Goal: Submit feedback/report problem: Submit feedback/report problem

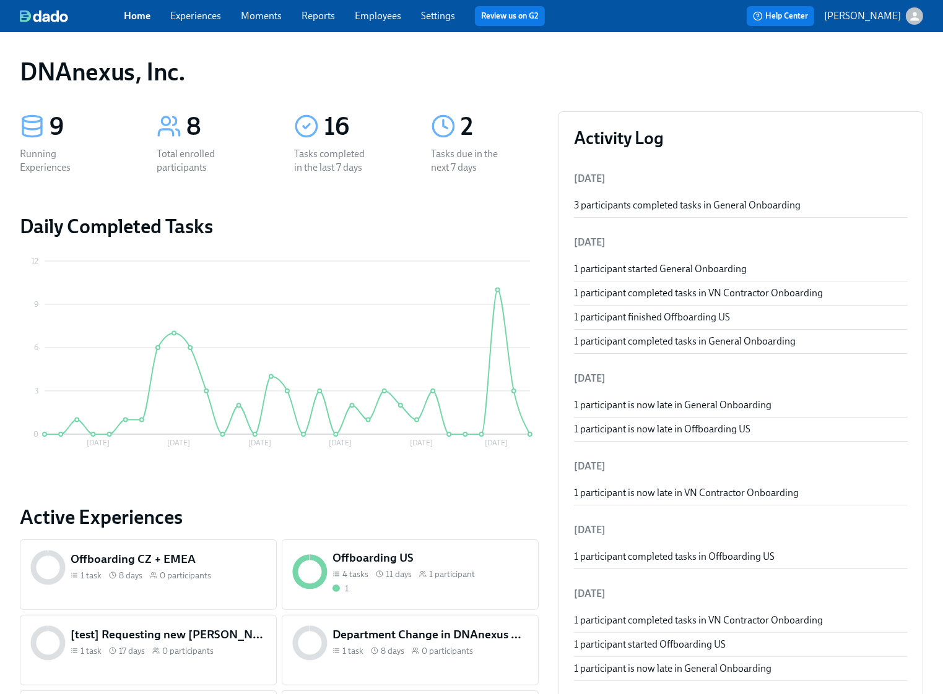
click at [210, 17] on link "Experiences" at bounding box center [195, 16] width 51 height 12
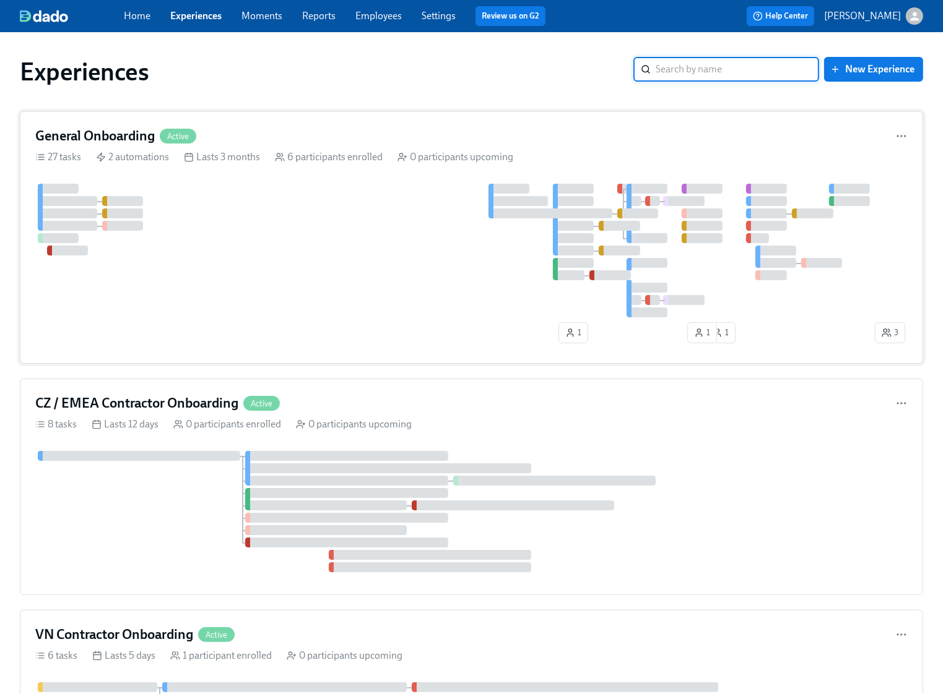
click at [264, 220] on div at bounding box center [453, 251] width 837 height 134
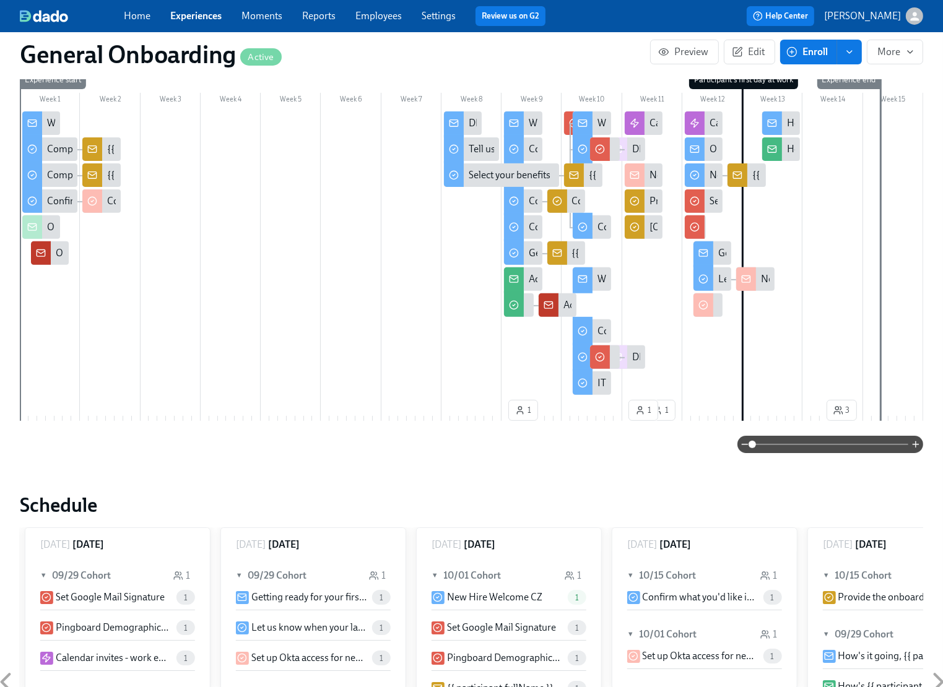
scroll to position [290, 0]
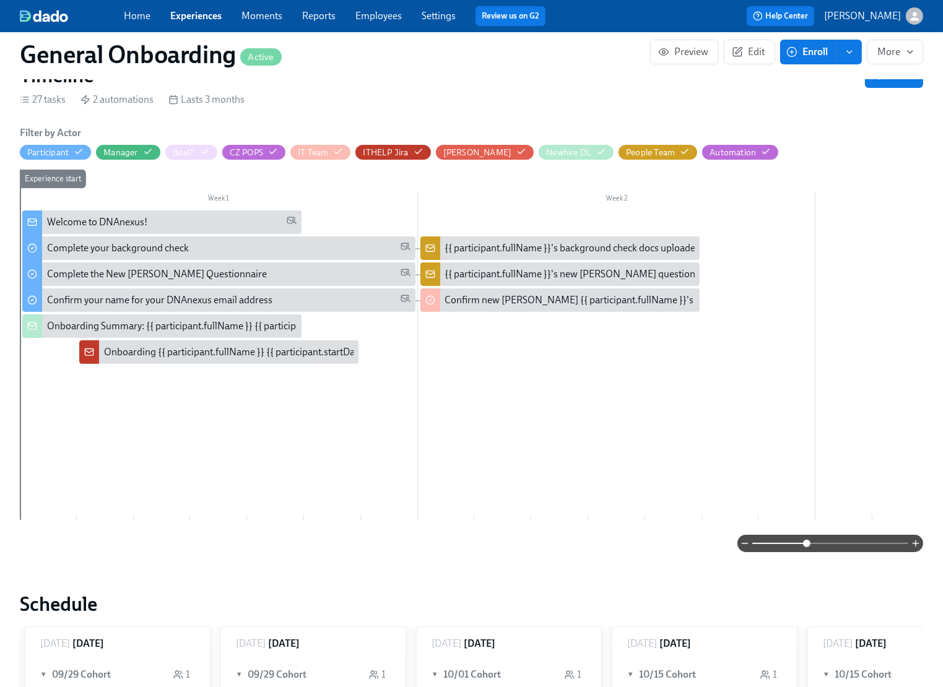
drag, startPoint x: 753, startPoint y: 542, endPoint x: 807, endPoint y: 541, distance: 53.9
click at [807, 541] on span at bounding box center [806, 543] width 7 height 7
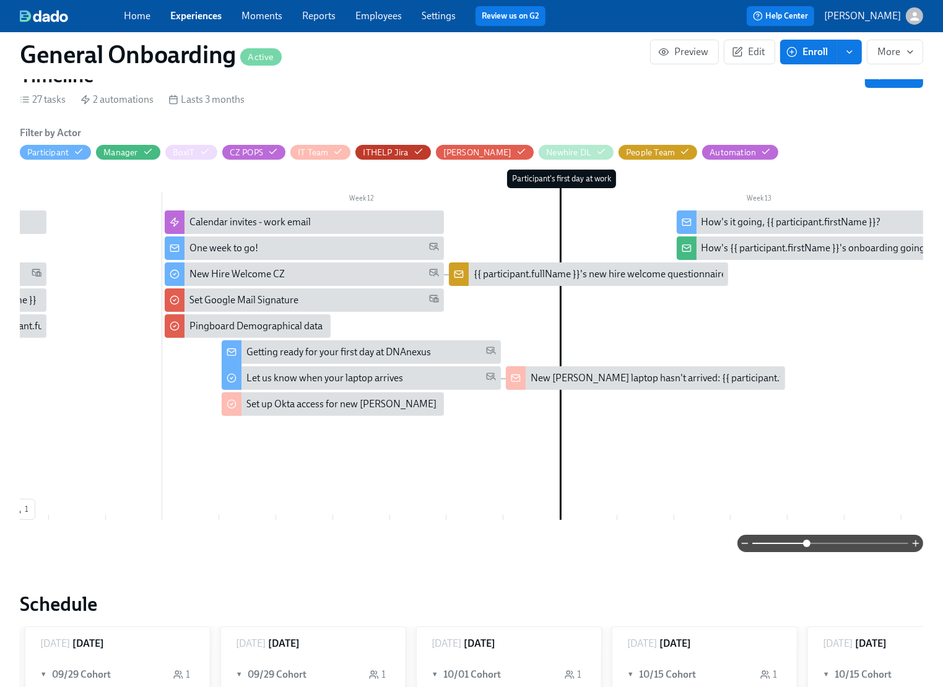
scroll to position [0, 4227]
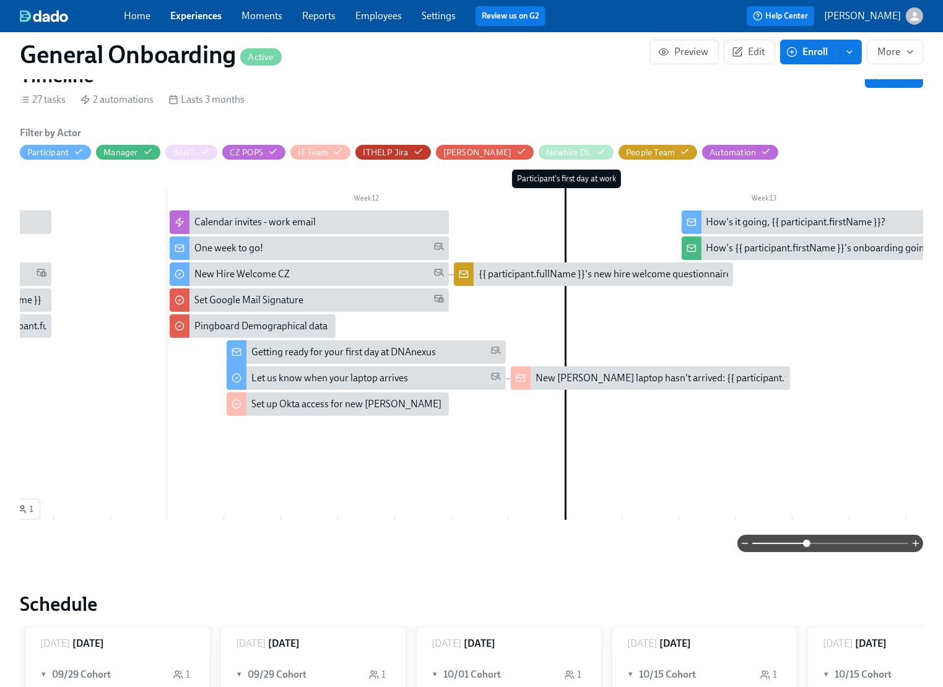
click at [209, 253] on div "One week to go!" at bounding box center [228, 248] width 69 height 14
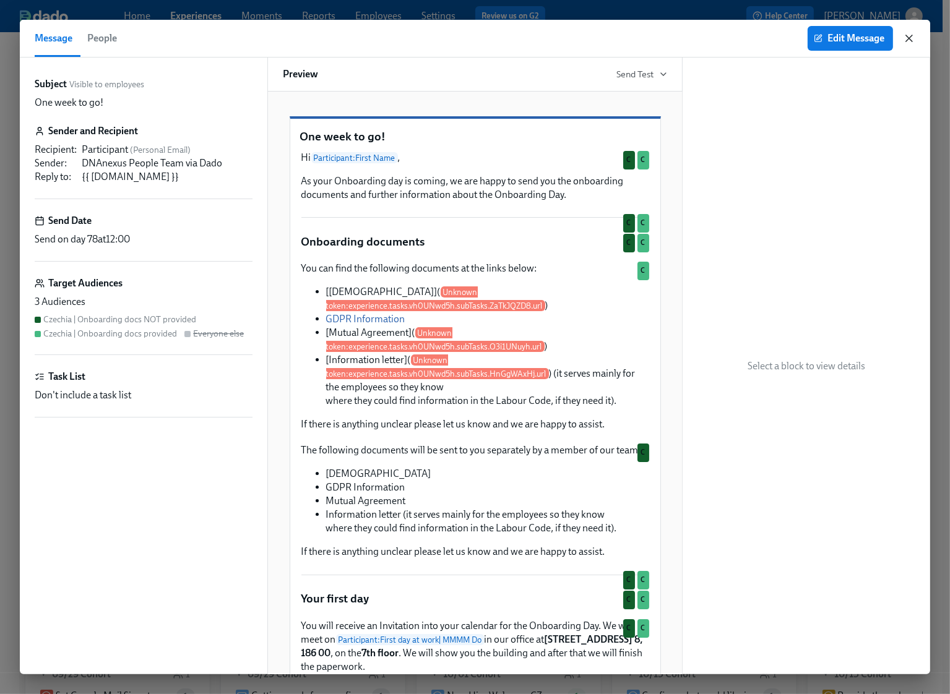
click at [914, 36] on icon "button" at bounding box center [909, 38] width 12 height 12
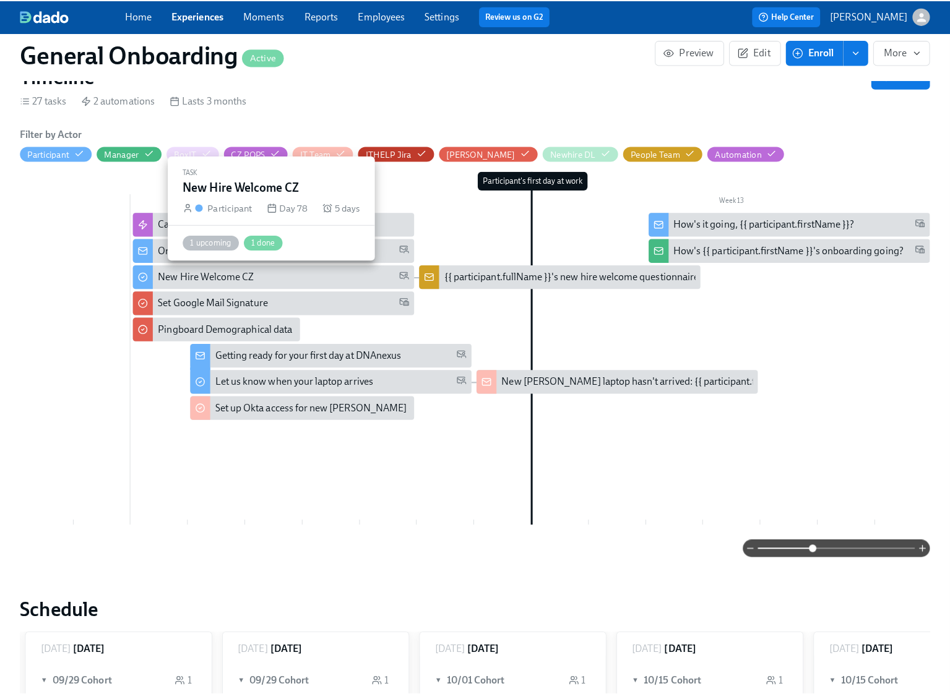
scroll to position [0, 4264]
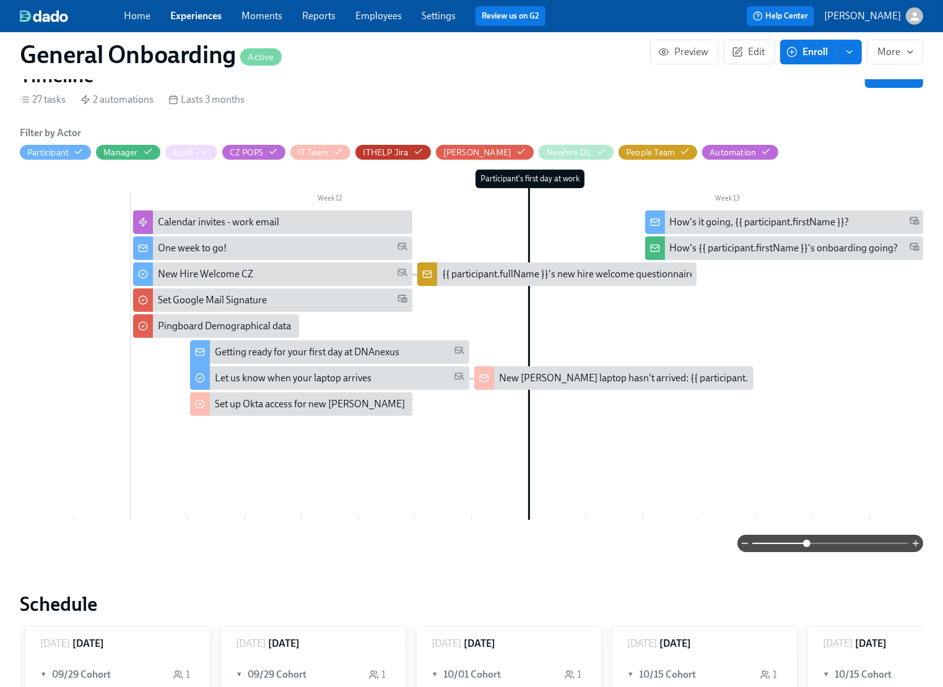
click at [190, 247] on div "One week to go!" at bounding box center [192, 248] width 69 height 14
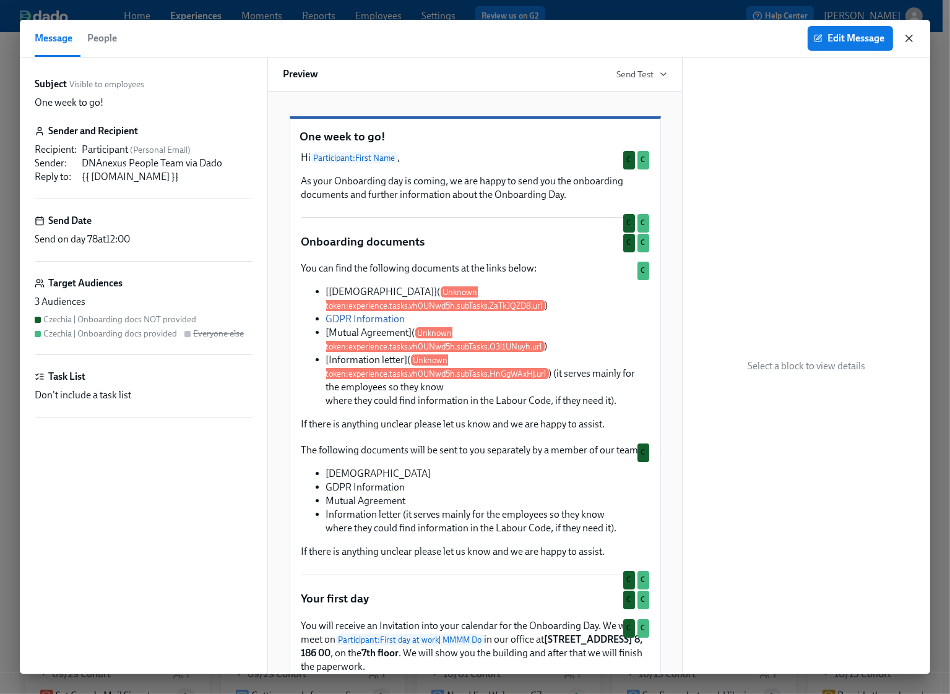
click at [912, 38] on icon "button" at bounding box center [909, 38] width 12 height 12
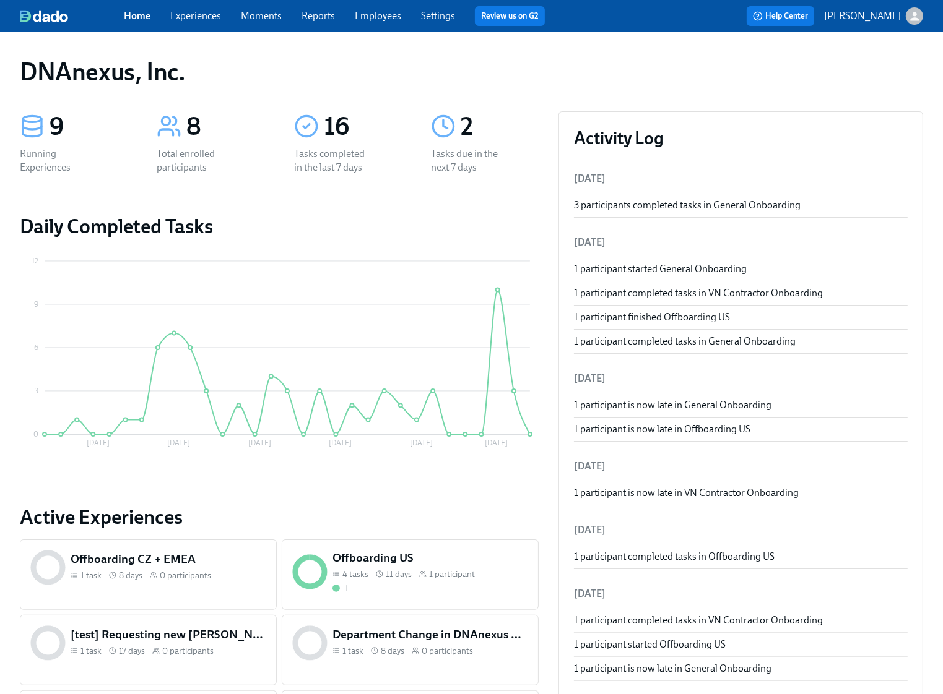
click at [375, 15] on link "Employees" at bounding box center [378, 16] width 46 height 12
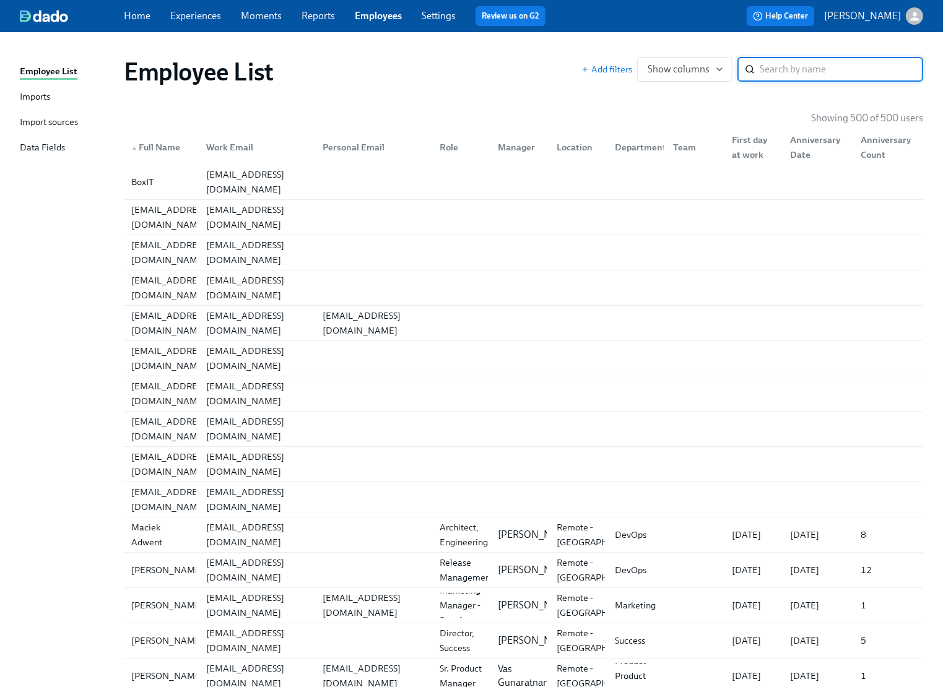
click at [181, 13] on link "Experiences" at bounding box center [195, 16] width 51 height 12
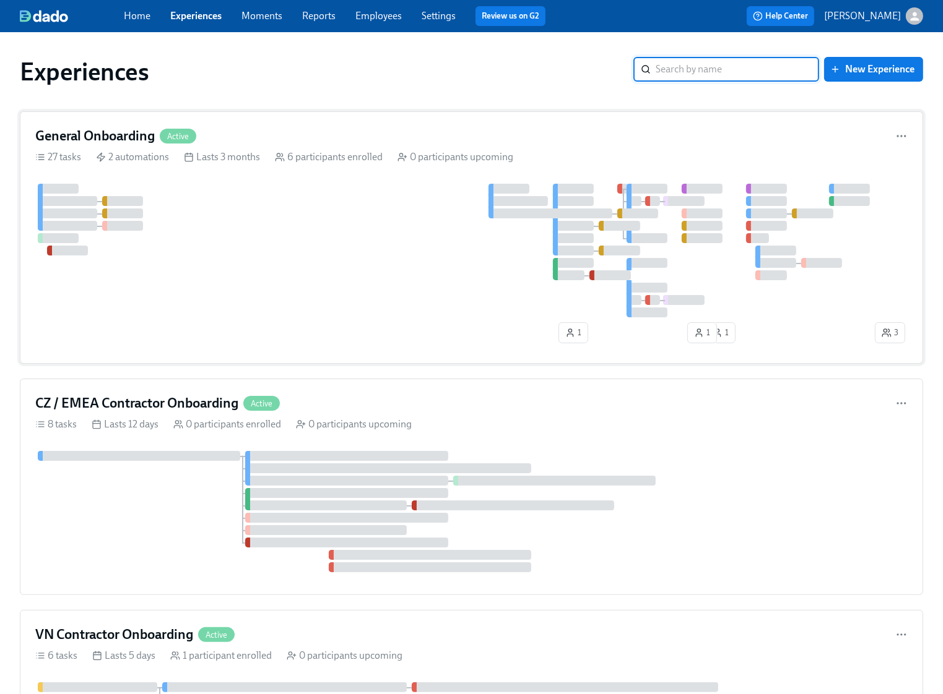
click at [211, 196] on div at bounding box center [453, 251] width 837 height 134
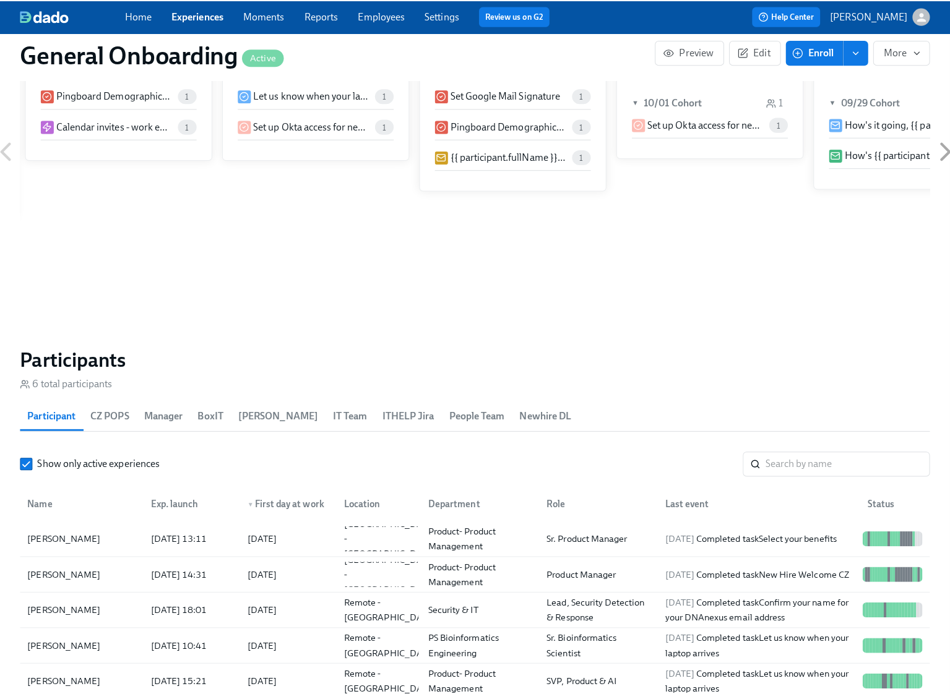
scroll to position [1114, 0]
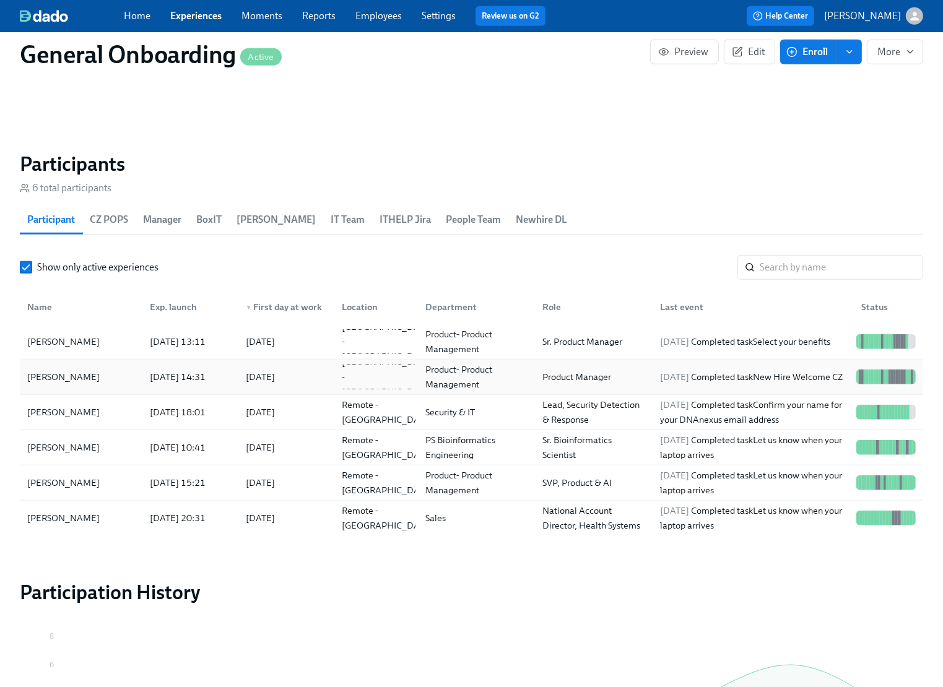
click at [111, 381] on div "[PERSON_NAME]" at bounding box center [81, 377] width 118 height 25
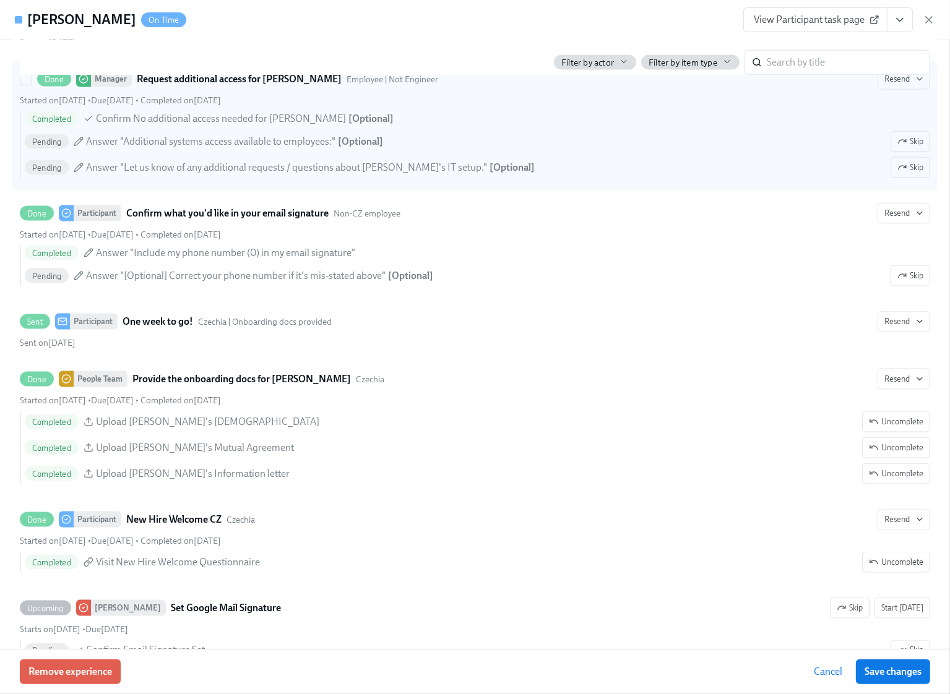
scroll to position [1921, 0]
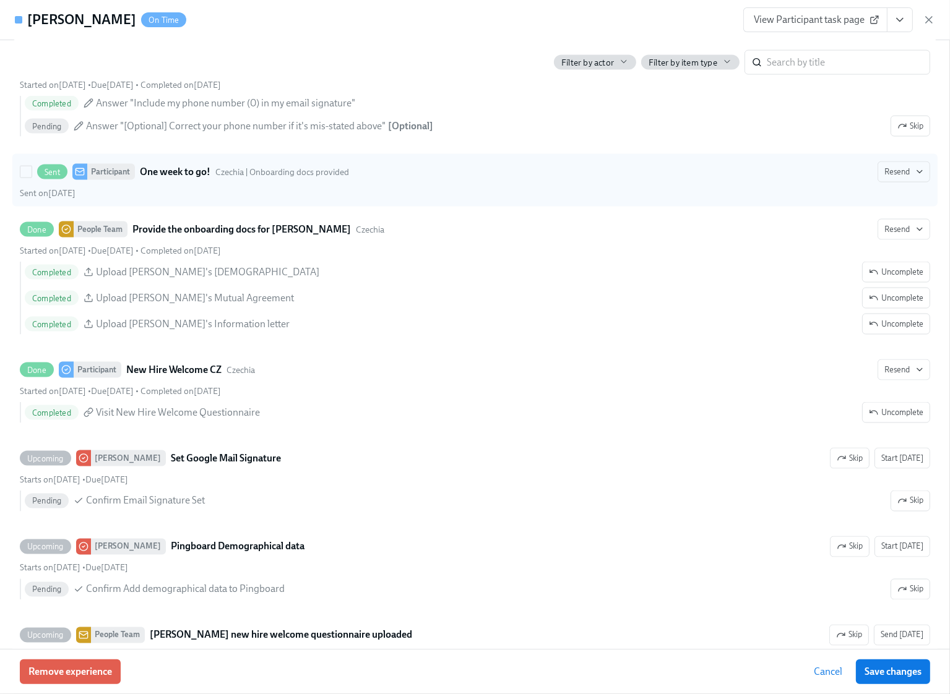
click at [201, 192] on div "Sent on September 17th" at bounding box center [475, 194] width 910 height 12
click at [32, 178] on input "Sent Participant One week to go! Czechia | Onboarding docs provided Resend Sent…" at bounding box center [25, 171] width 11 height 11
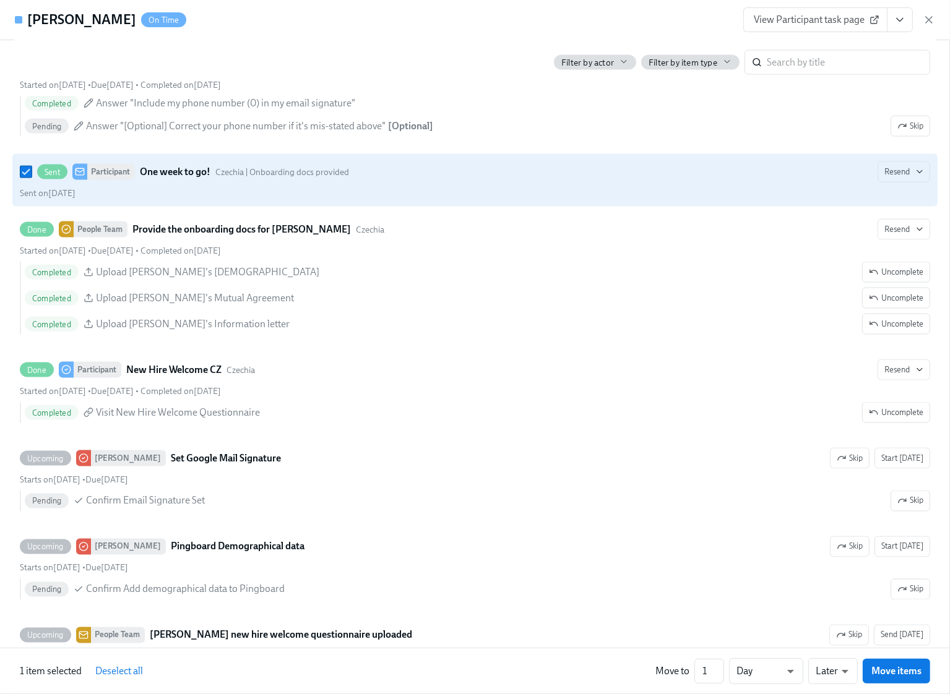
click at [165, 178] on strong "One week to go!" at bounding box center [175, 172] width 71 height 15
click at [32, 178] on input "Sent Participant One week to go! Czechia | Onboarding docs provided Resend Sent…" at bounding box center [25, 171] width 11 height 11
checkbox input "false"
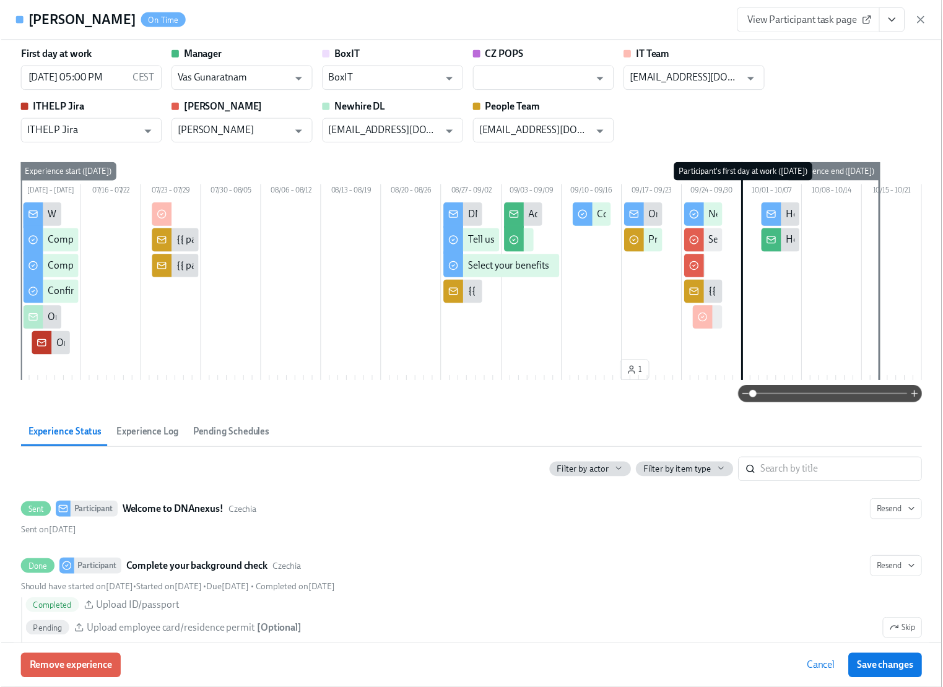
scroll to position [0, 0]
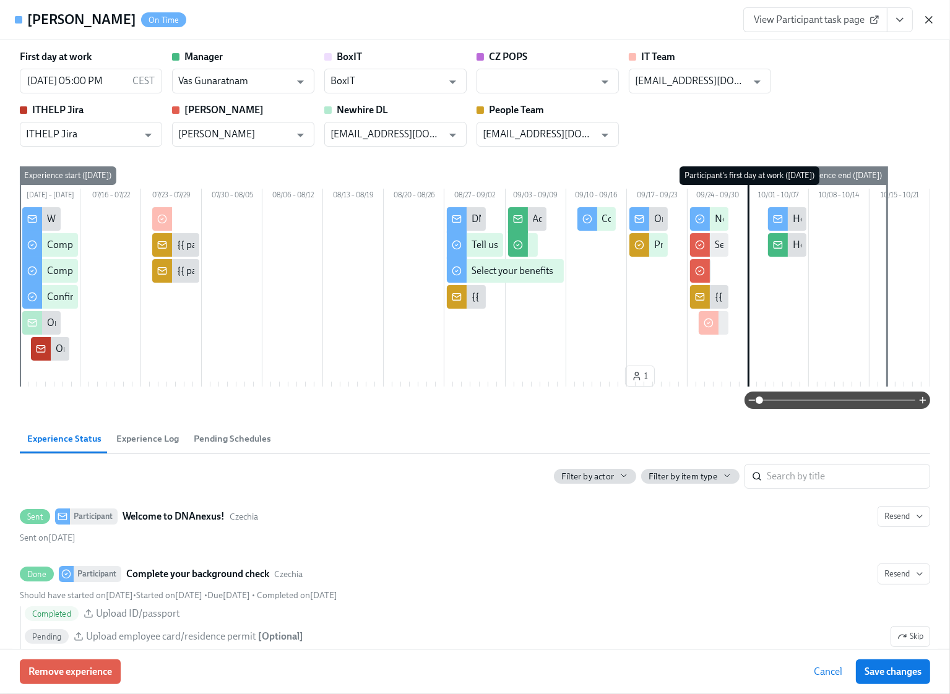
click at [928, 21] on icon "button" at bounding box center [929, 20] width 12 height 12
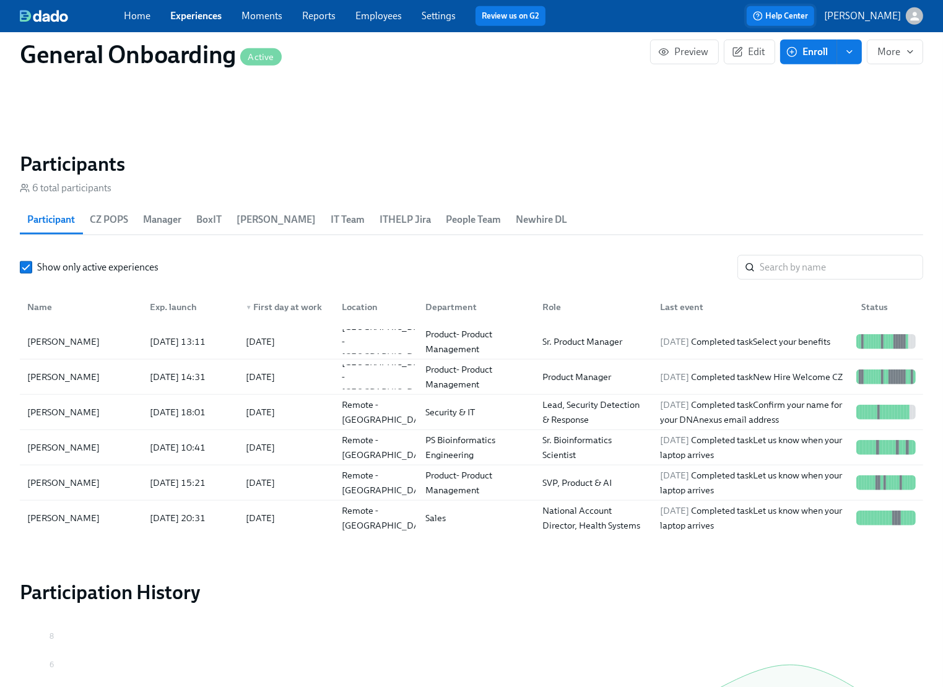
click at [808, 10] on span "Help Center" at bounding box center [780, 16] width 55 height 12
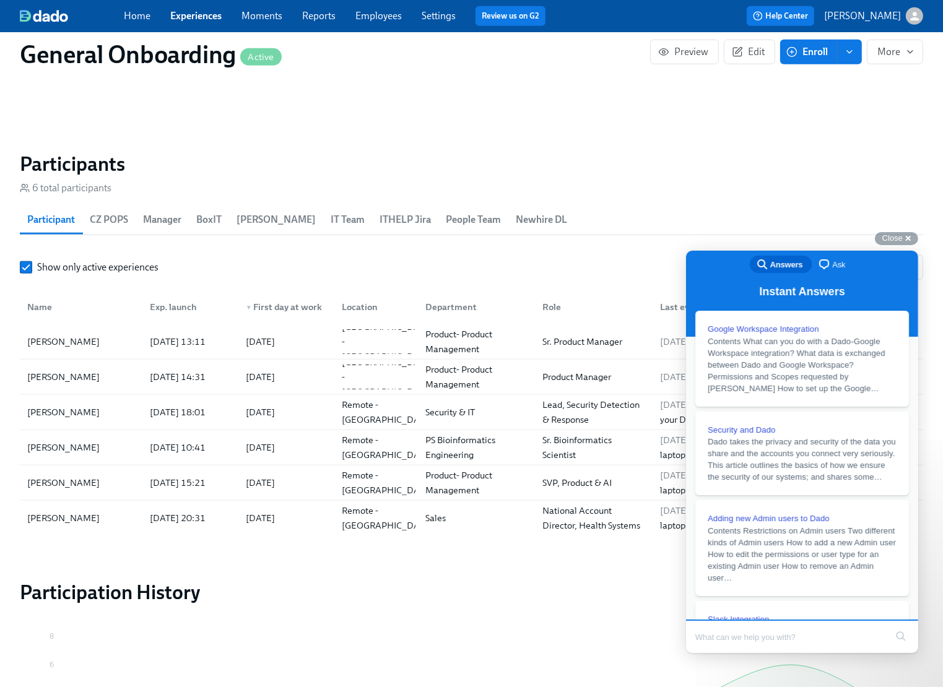
click at [831, 264] on span "Ask" at bounding box center [837, 264] width 13 height 12
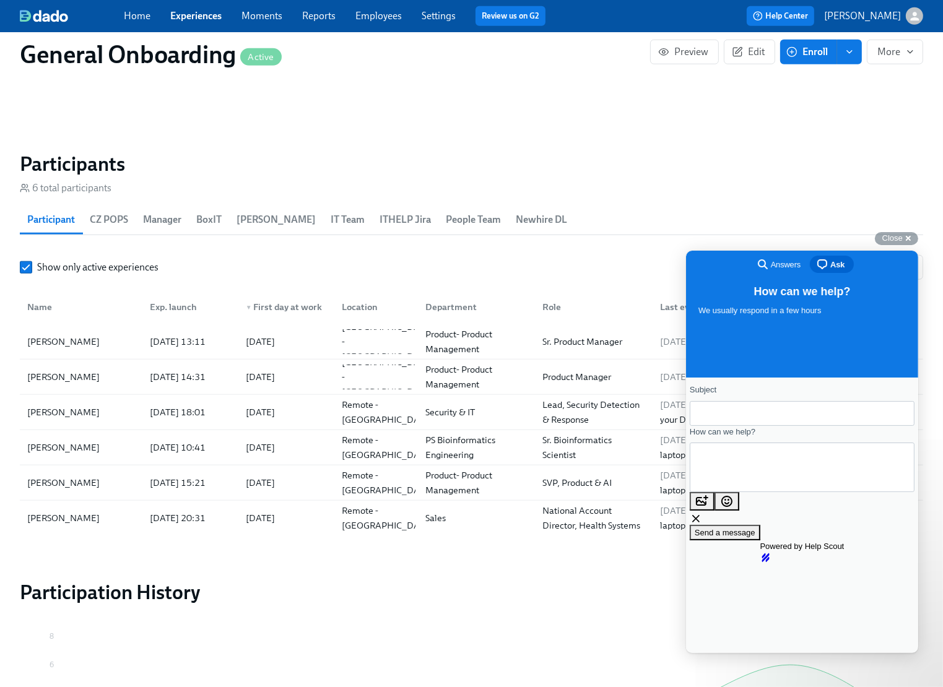
click at [765, 412] on input "Subject" at bounding box center [801, 413] width 205 height 22
type input "Audience mismatch"
click at [754, 436] on span "How can we help?" at bounding box center [722, 430] width 66 height 9
click at [754, 445] on textarea "How can we help?" at bounding box center [755, 467] width 112 height 44
click at [759, 460] on textarea "How can we help?" at bounding box center [755, 467] width 112 height 44
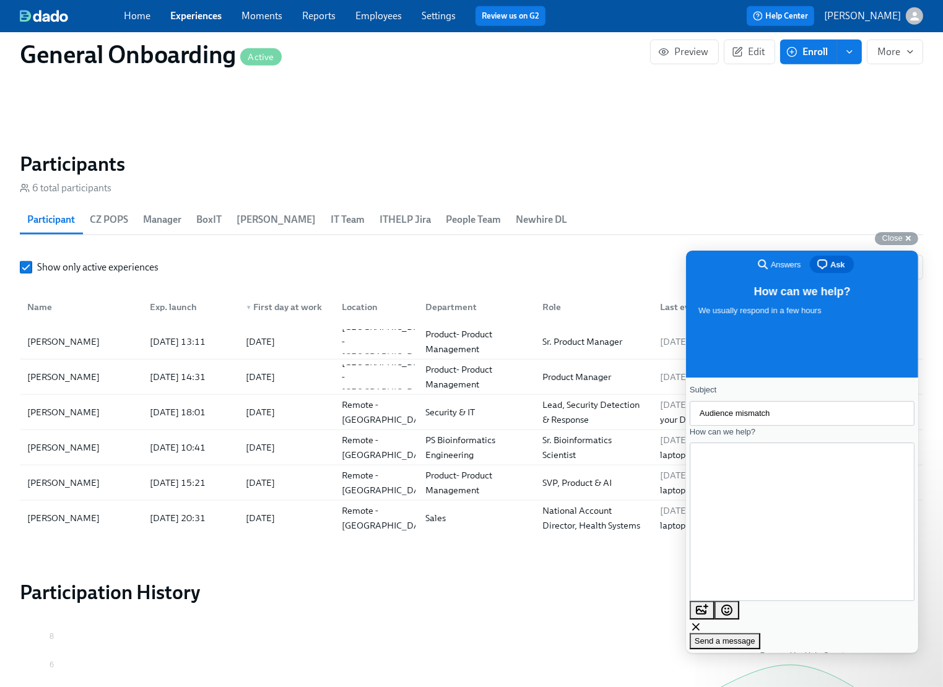
scroll to position [17, 0]
drag, startPoint x: 795, startPoint y: 485, endPoint x: 730, endPoint y: 483, distance: 65.0
click at [718, 483] on textarea "Hello team, a new joiner Jaroslav Benes forwarded us an email which he got from…" at bounding box center [708, 521] width 19 height 100
click at [718, 544] on textarea "Hello team, a new joiner Jaroslav Benes forwarded us an email which he got from…" at bounding box center [708, 521] width 19 height 100
paste textarea ""One week to go""
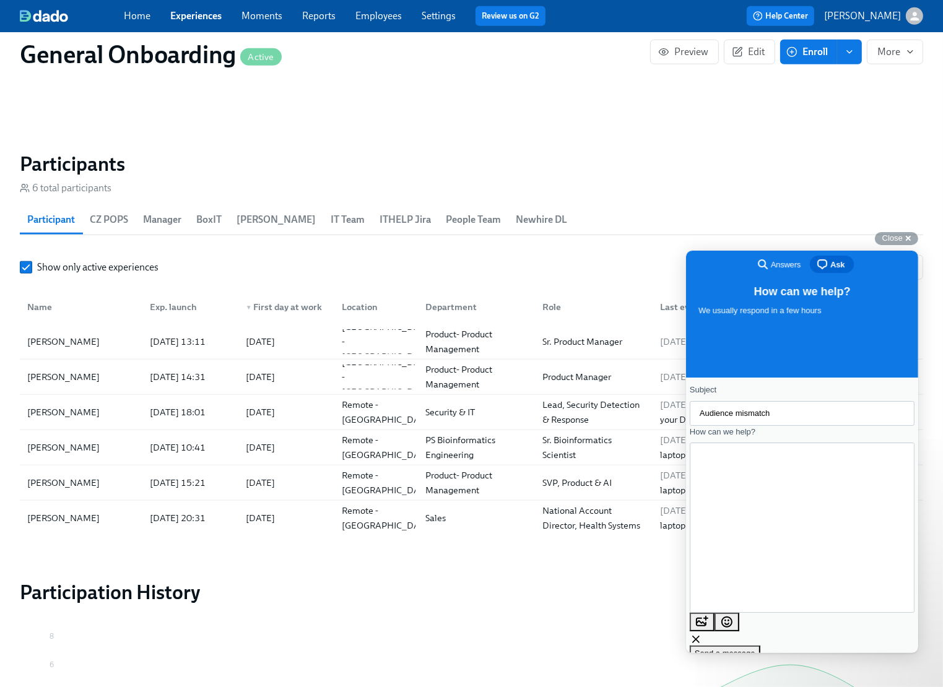
scroll to position [20, 0]
drag, startPoint x: 824, startPoint y: 545, endPoint x: 756, endPoint y: 543, distance: 67.5
click at [717, 543] on textarea "Hello team, a new joiner Jaroslav Benes forwarded us an email which he got from…" at bounding box center [708, 527] width 18 height 110
click at [717, 558] on textarea "Hello team, a new joiner Jaroslav Benes forwarded us an email which he got from…" at bounding box center [708, 527] width 18 height 110
paste textarea ""One week to go""
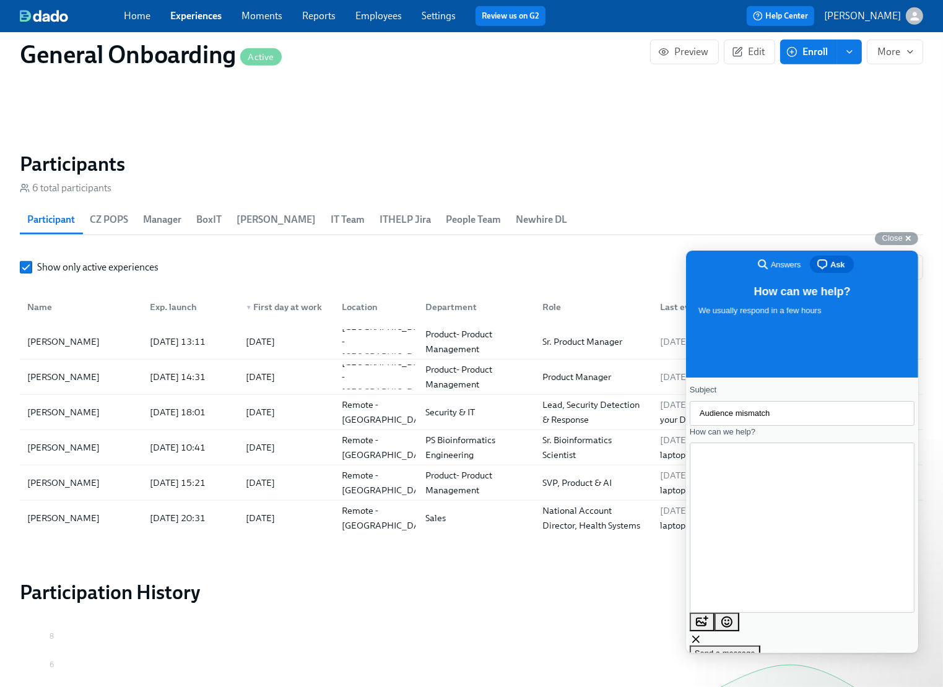
type textarea "Hello team, a new joiner Jaroslav Benes forwarded us an email which he got from…"
click at [891, 240] on span "Close" at bounding box center [892, 237] width 20 height 9
